Goal: Navigation & Orientation: Find specific page/section

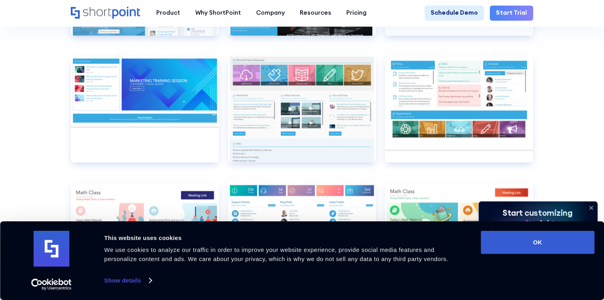
scroll to position [6168, 0]
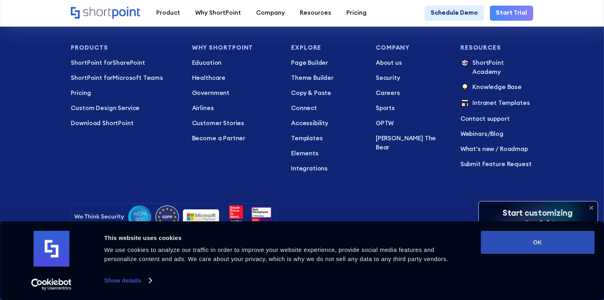
click at [228, 175] on button "OK" at bounding box center [538, 242] width 114 height 23
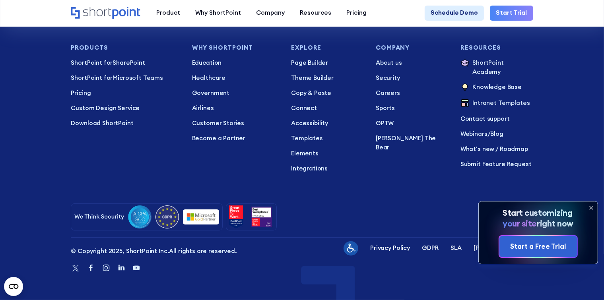
scroll to position [0, 0]
click at [71, 175] on icon "Twitter" at bounding box center [76, 269] width 10 height 10
click at [228, 175] on p "Privacy Policy" at bounding box center [390, 248] width 40 height 9
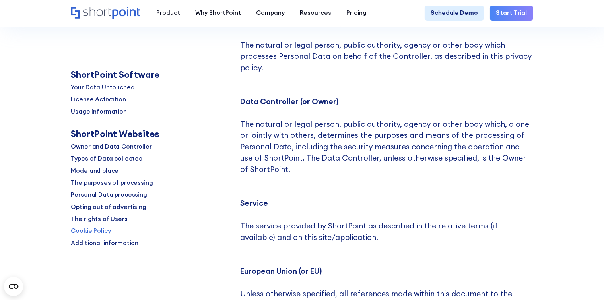
scroll to position [7122, 0]
